Goal: Task Accomplishment & Management: Manage account settings

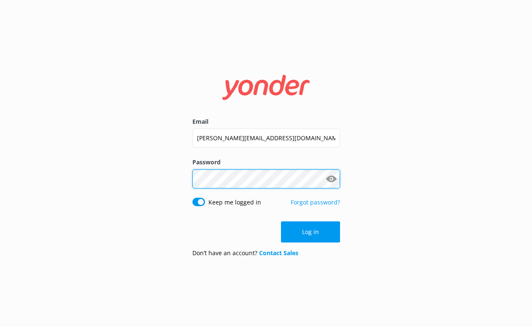
click at [310, 231] on button "Log in" at bounding box center [310, 231] width 59 height 21
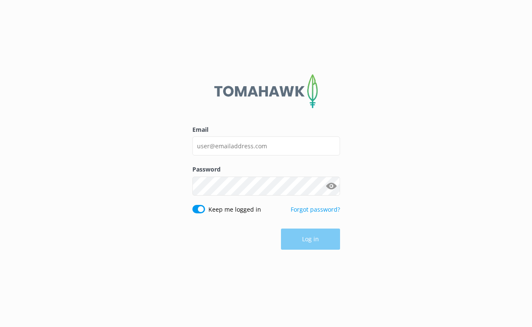
click at [200, 212] on form "Email Password Show password Keep me logged in Forgot password? Log in" at bounding box center [266, 163] width 148 height 184
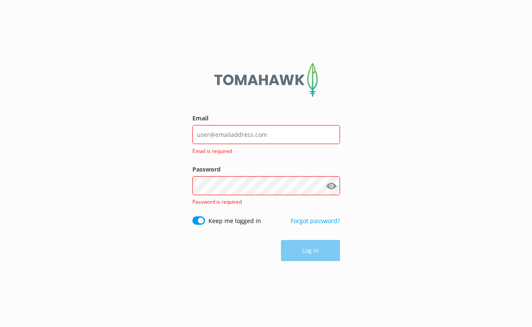
click at [200, 224] on input "Keep me logged in" at bounding box center [198, 220] width 13 height 8
checkbox input "false"
click at [221, 135] on input "Email" at bounding box center [266, 134] width 148 height 19
type input "[PERSON_NAME][EMAIL_ADDRESS][DOMAIN_NAME]"
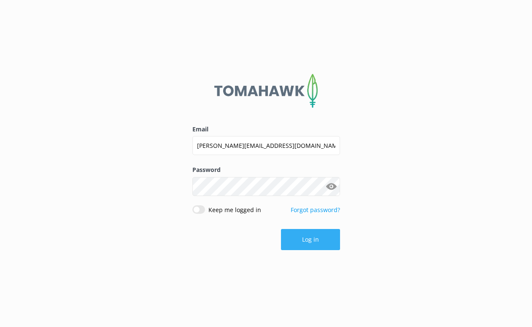
click at [313, 237] on button "Log in" at bounding box center [310, 239] width 59 height 21
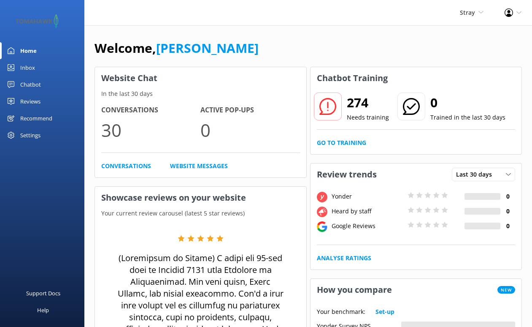
click at [32, 83] on div "Chatbot" at bounding box center [30, 84] width 21 height 17
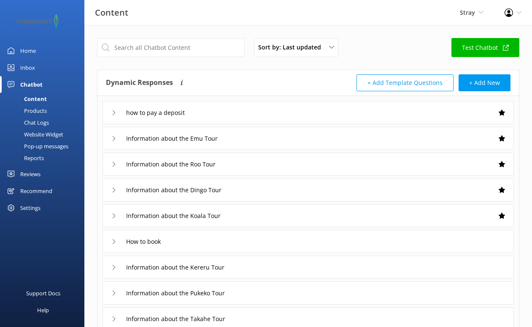
click at [43, 145] on div "Pop-up messages" at bounding box center [36, 146] width 63 height 12
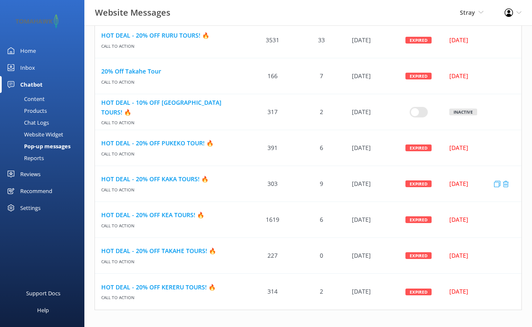
scroll to position [280, 0]
